Goal: Information Seeking & Learning: Learn about a topic

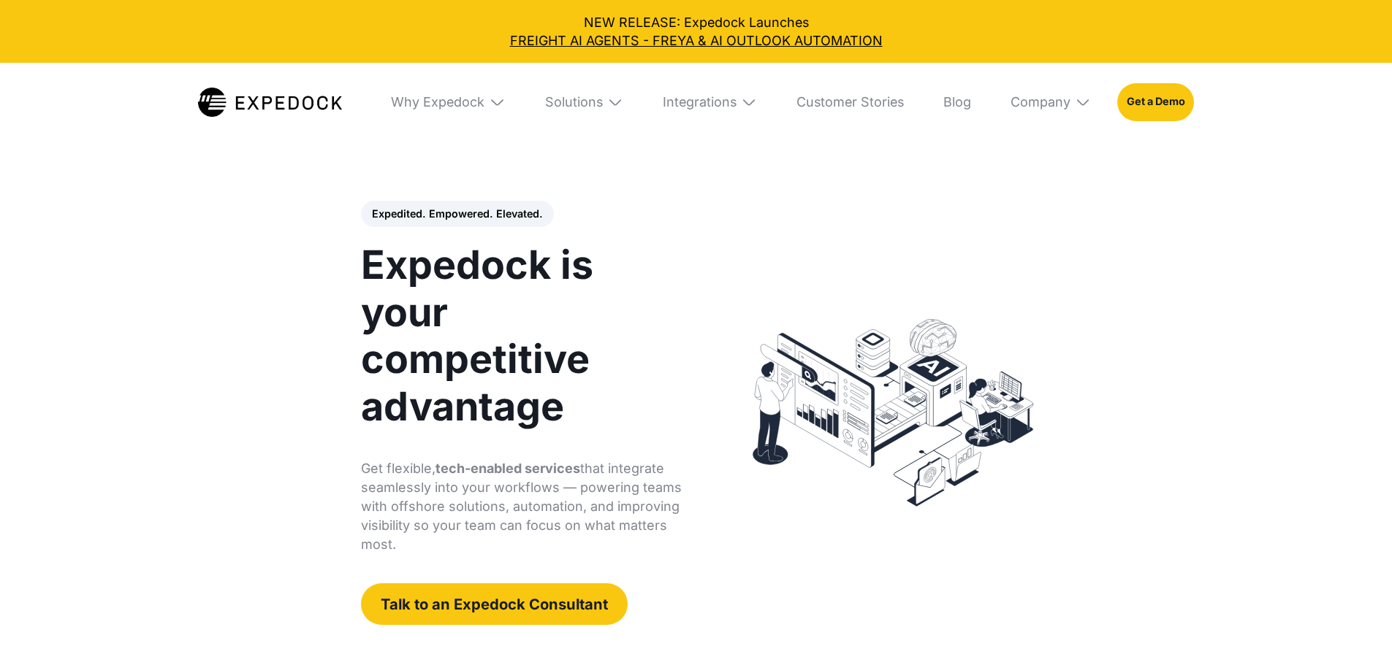
select select
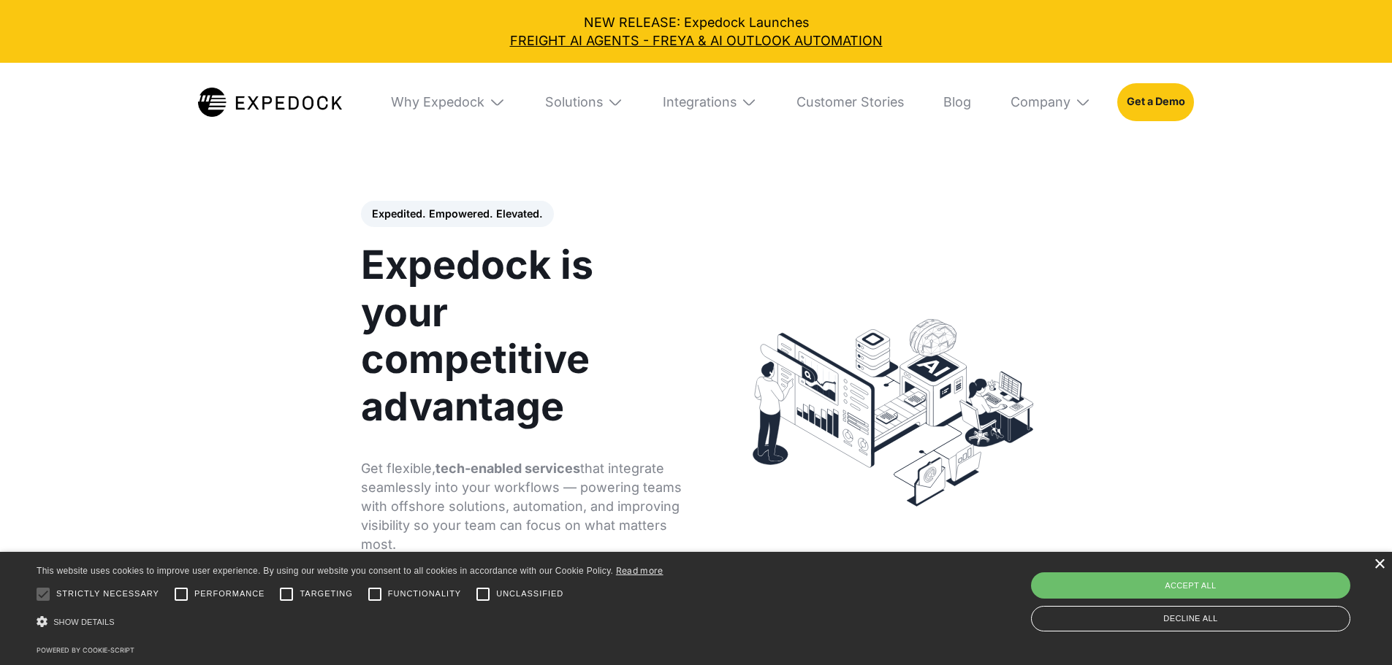
click at [1377, 567] on div "×" at bounding box center [1378, 565] width 11 height 11
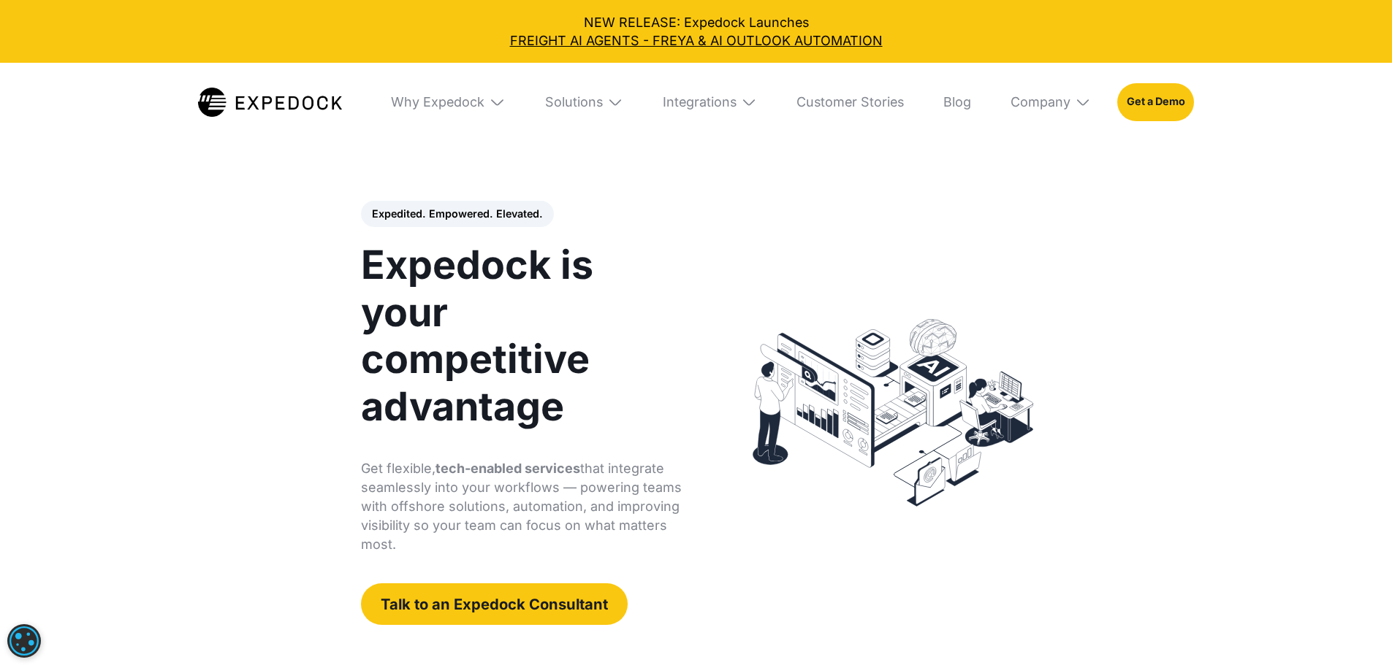
click at [753, 108] on div "Integrations" at bounding box center [709, 102] width 121 height 79
click at [740, 212] on link "Cargowise" at bounding box center [702, 205] width 136 height 42
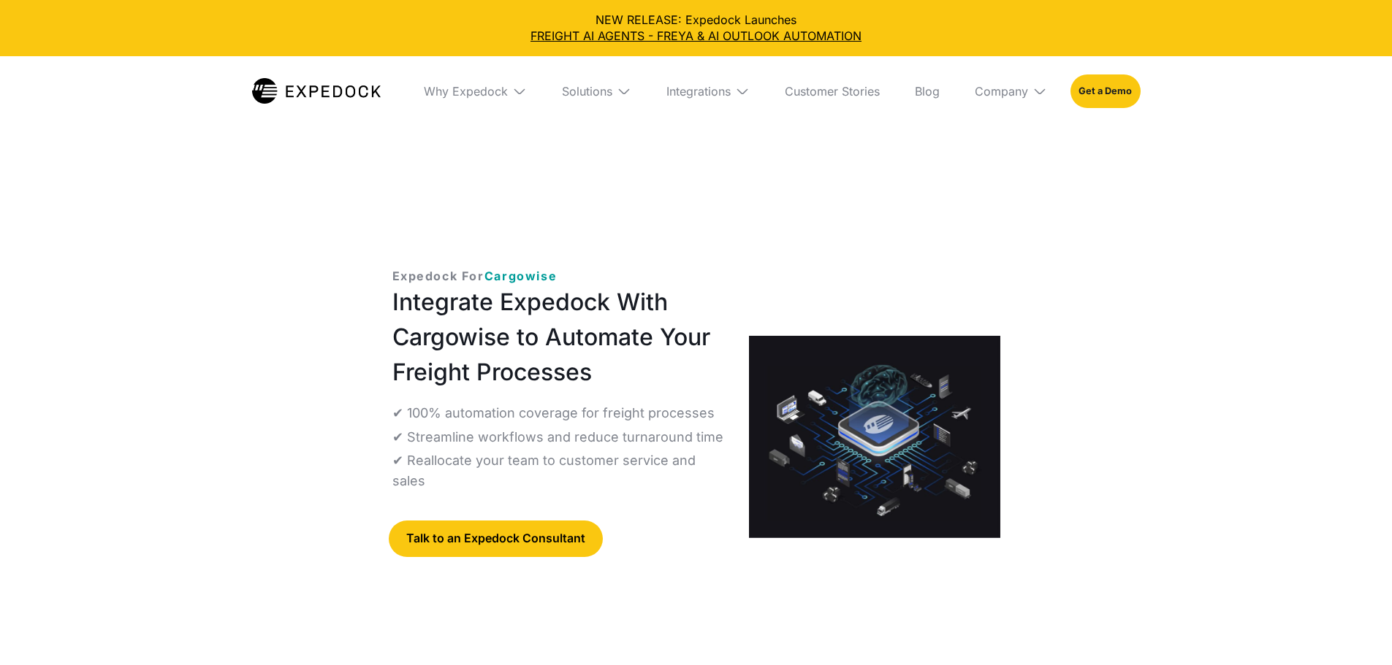
select select
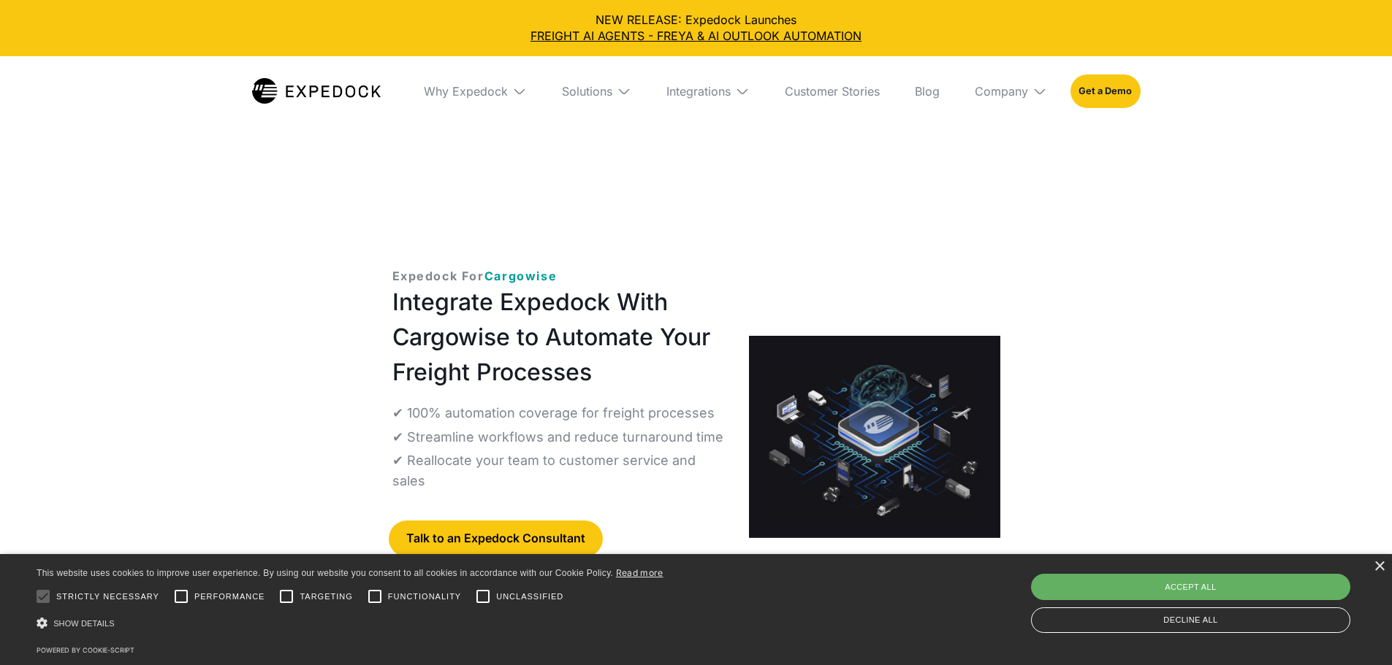
click at [1125, 590] on div "Accept all" at bounding box center [1190, 587] width 319 height 26
checkbox input "true"
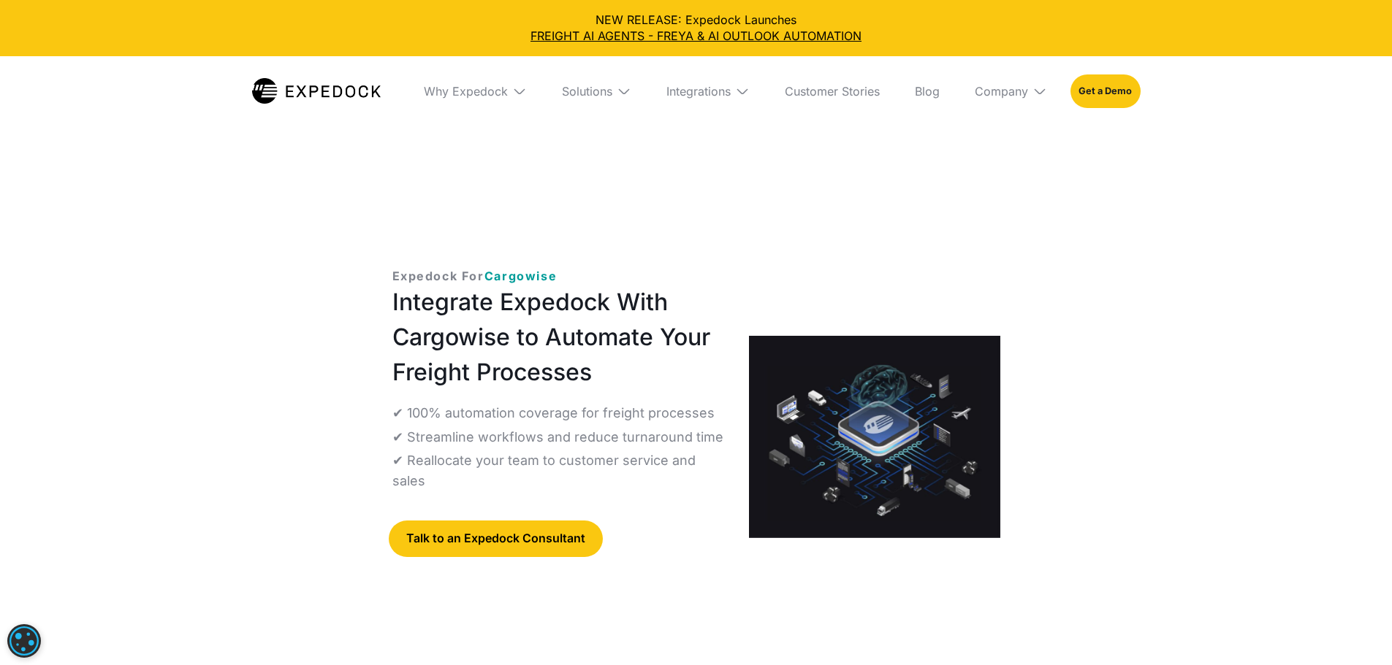
click at [314, 85] on img at bounding box center [316, 91] width 129 height 26
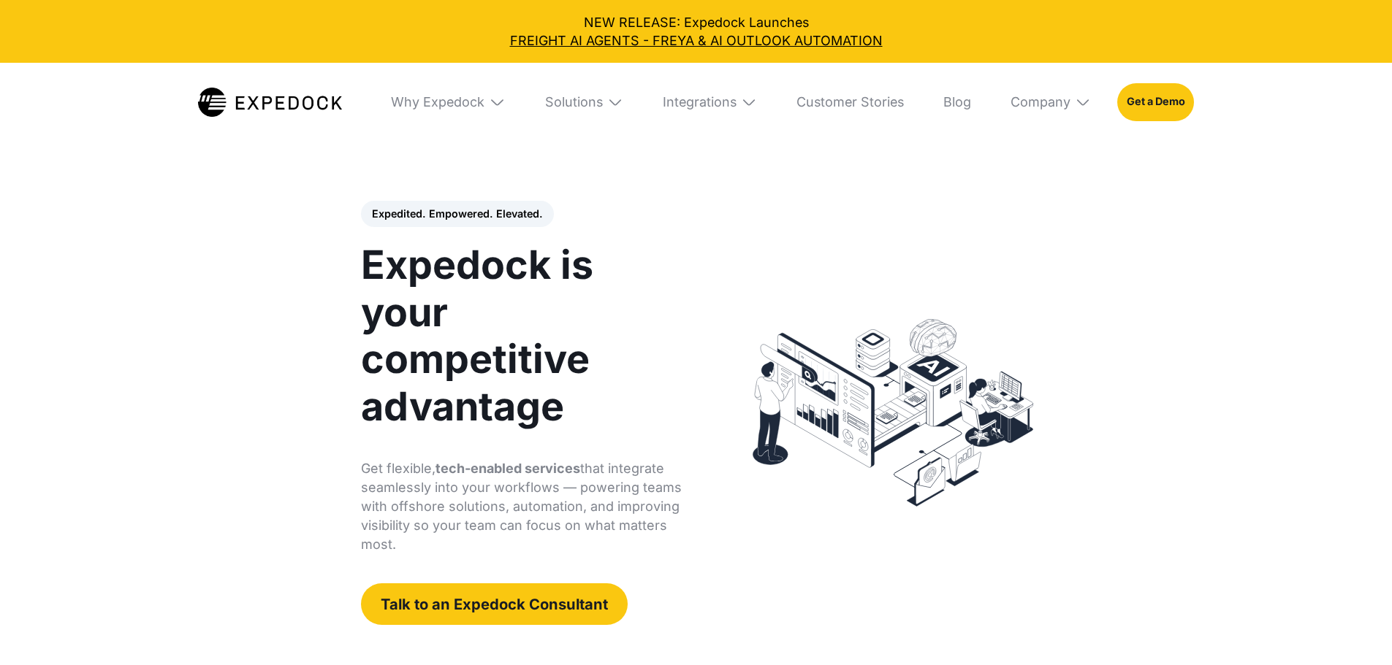
select select
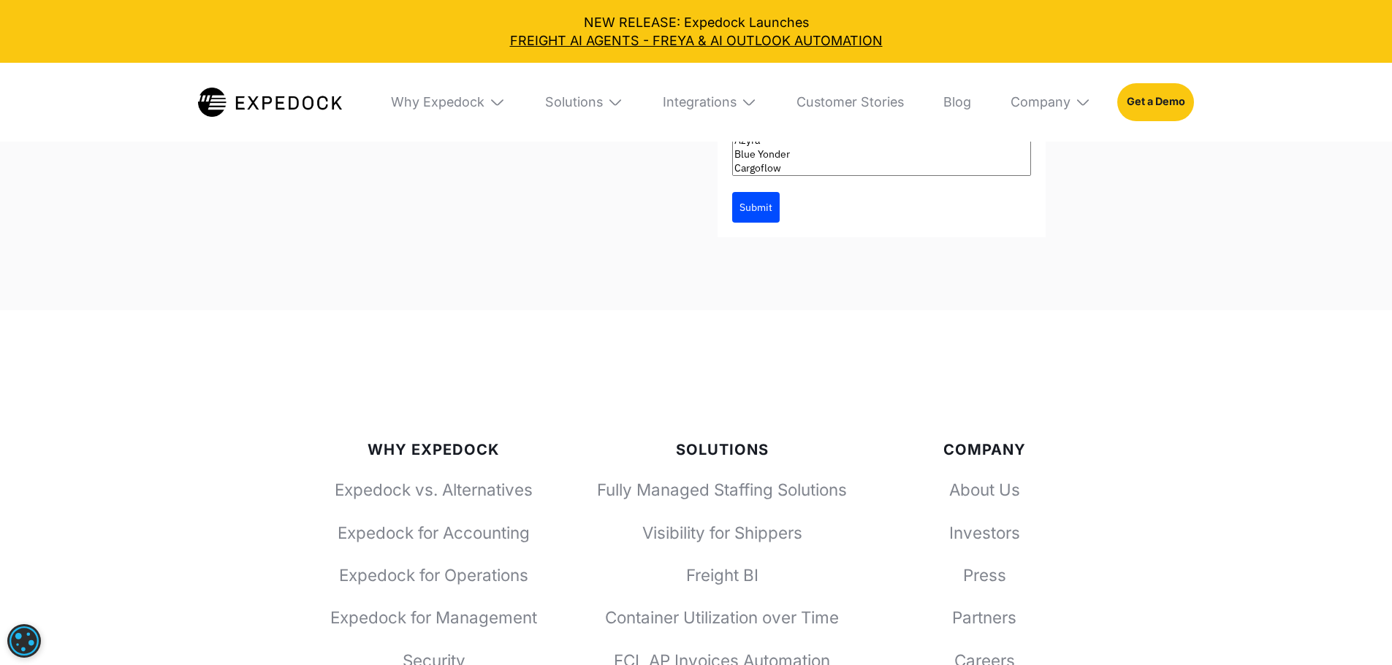
scroll to position [5410, 0]
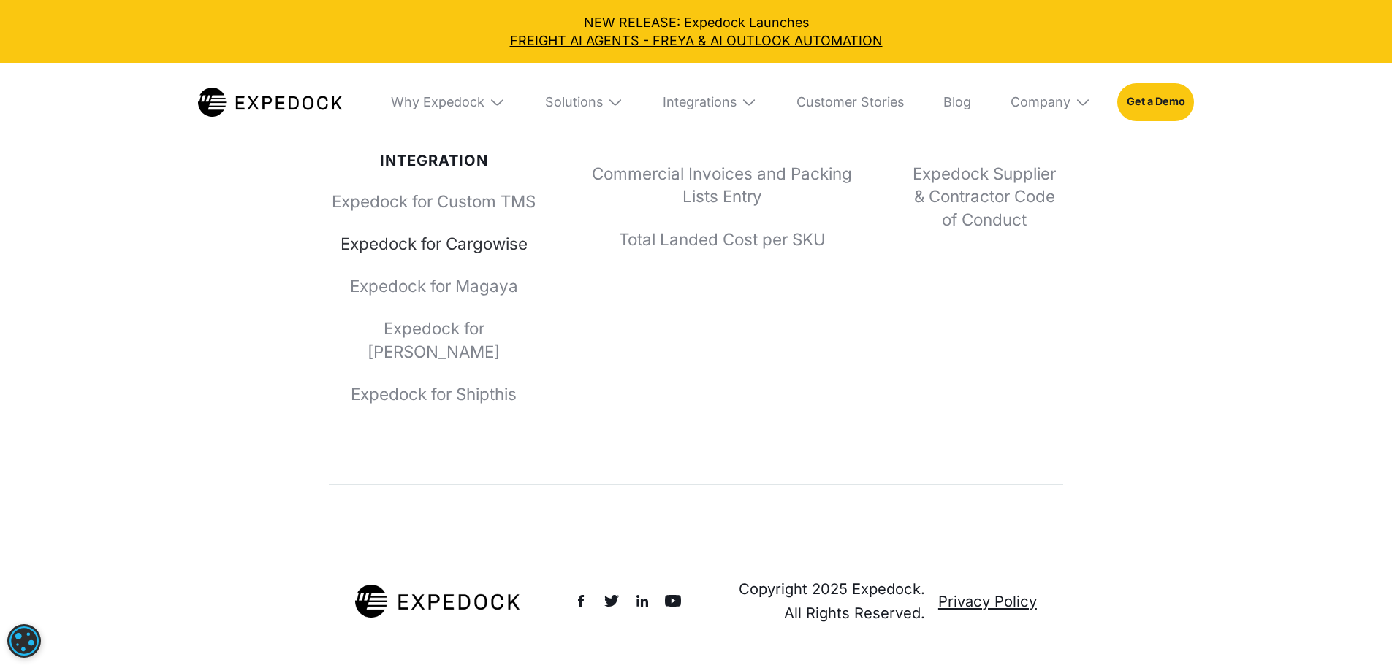
scroll to position [6834, 0]
click at [465, 255] on link "Expedock for Cargowise" at bounding box center [434, 243] width 210 height 23
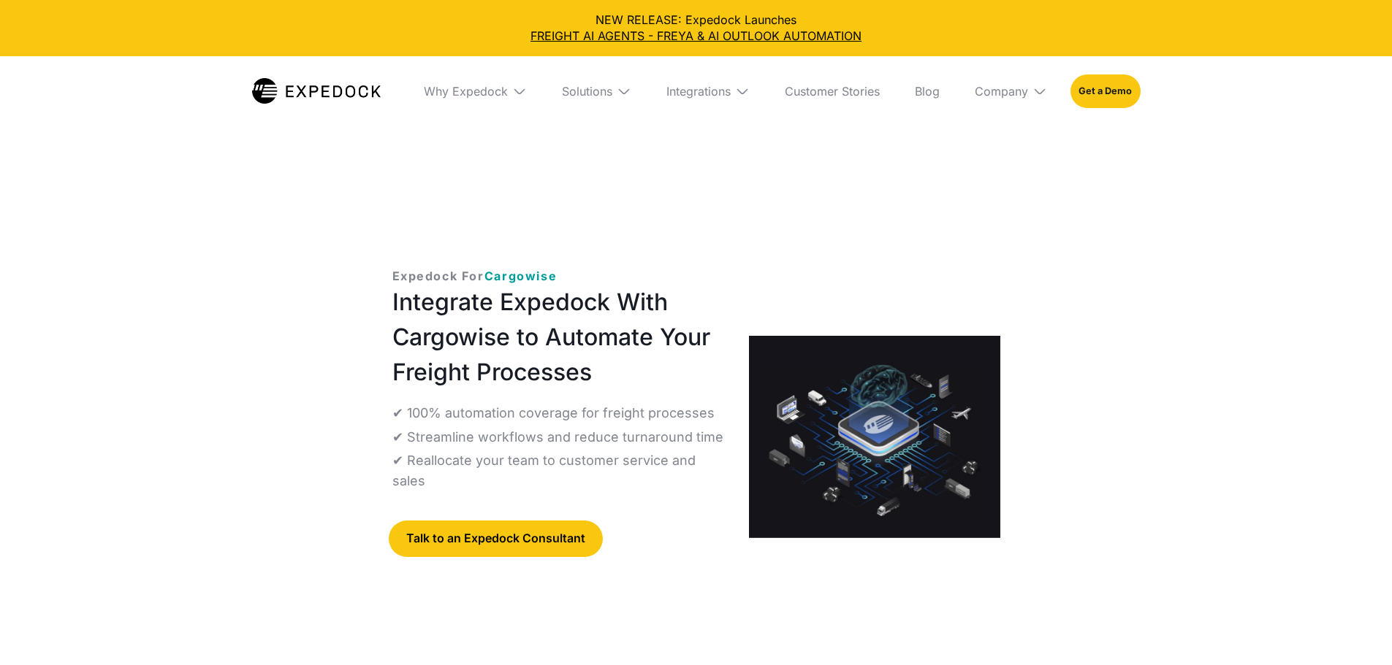
select select
